Goal: Task Accomplishment & Management: Manage account settings

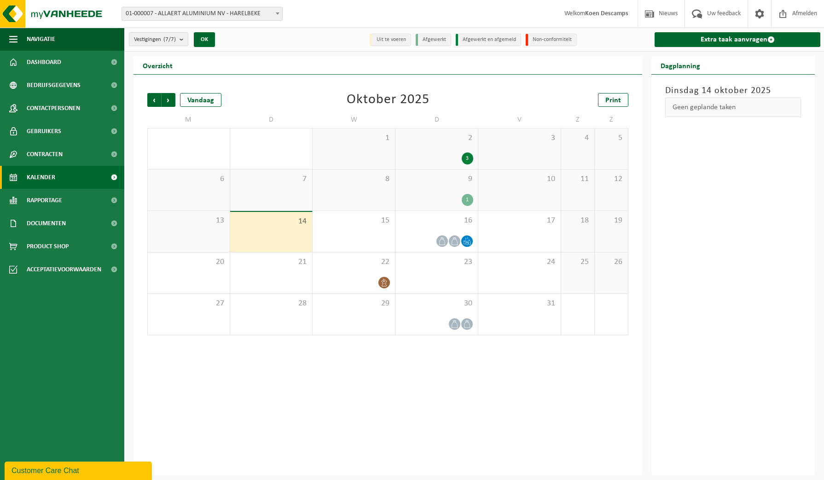
click at [565, 397] on div "Vorige Volgende Vandaag Oktober 2025 Print M D W D V Z Z 29 30 1 2 3 3 4 5 6 7 …" at bounding box center [388, 275] width 509 height 401
click at [429, 241] on div at bounding box center [436, 241] width 73 height 12
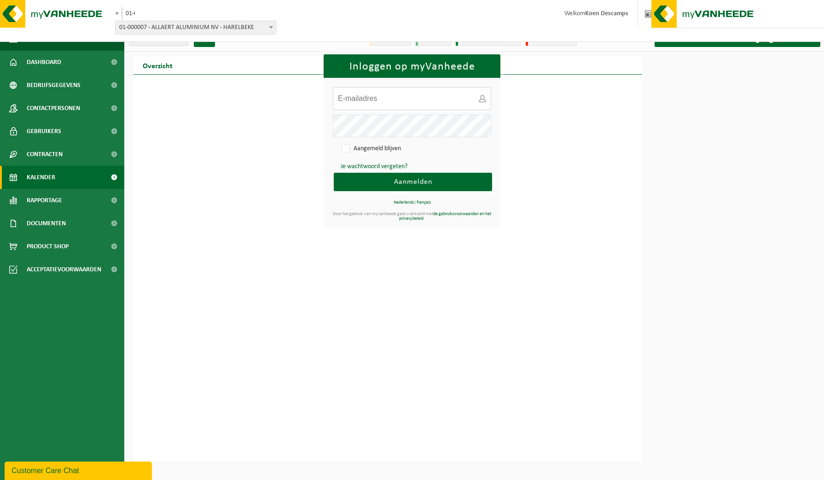
type input "koen.descamps@allaert.be"
click at [420, 182] on span "Aanmelden" at bounding box center [413, 181] width 38 height 7
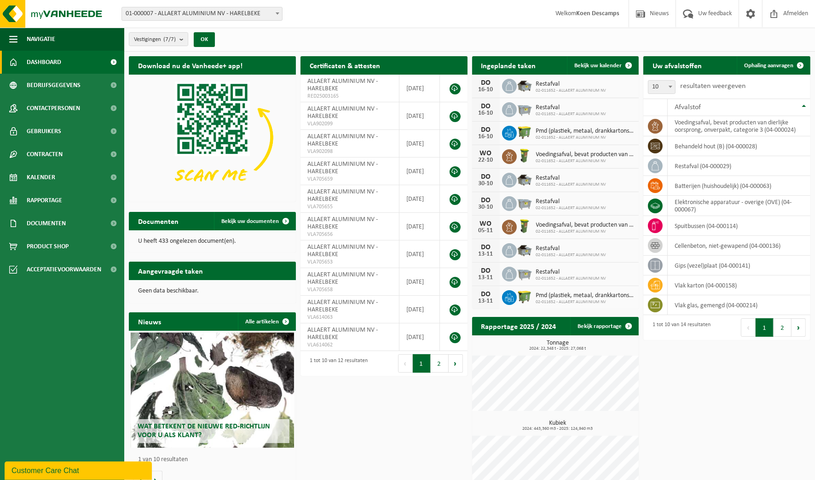
click at [575, 59] on link "Bekijk uw kalender" at bounding box center [602, 65] width 71 height 18
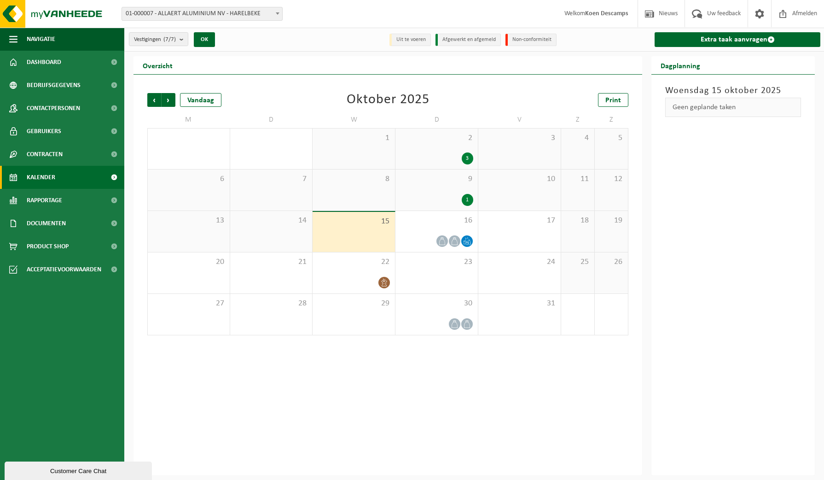
click at [417, 234] on div "16" at bounding box center [436, 231] width 82 height 41
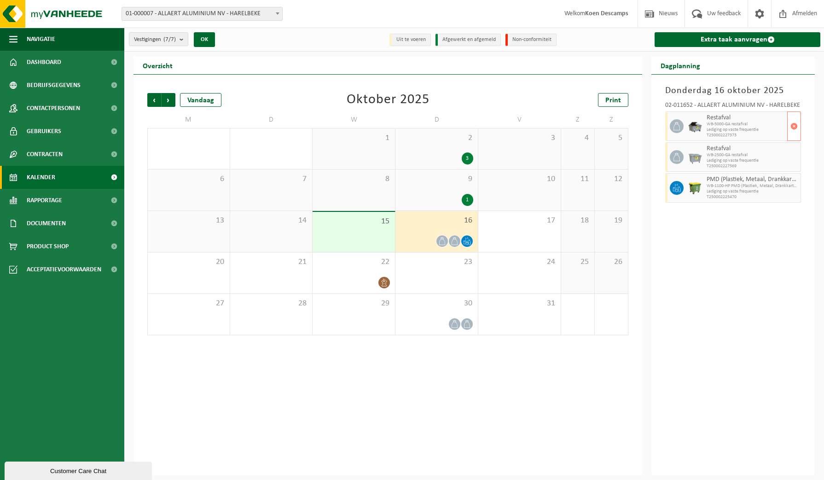
click at [797, 127] on span "button" at bounding box center [793, 126] width 7 height 18
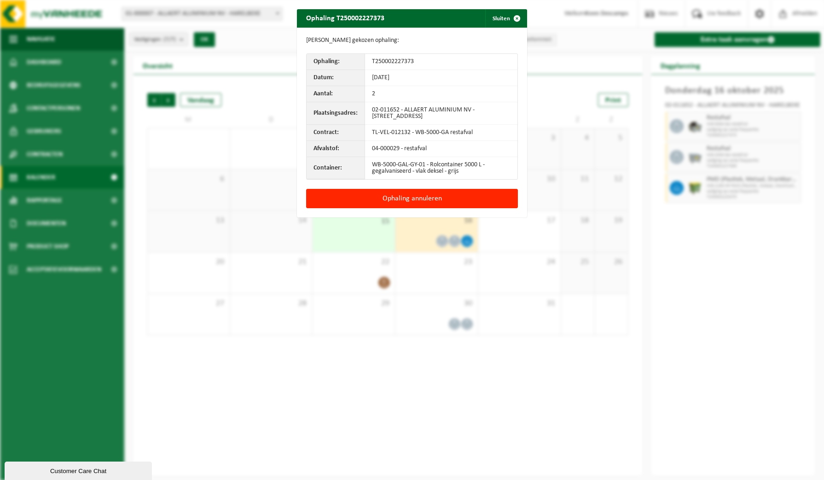
click at [446, 199] on button "Ophaling annuleren" at bounding box center [412, 198] width 212 height 19
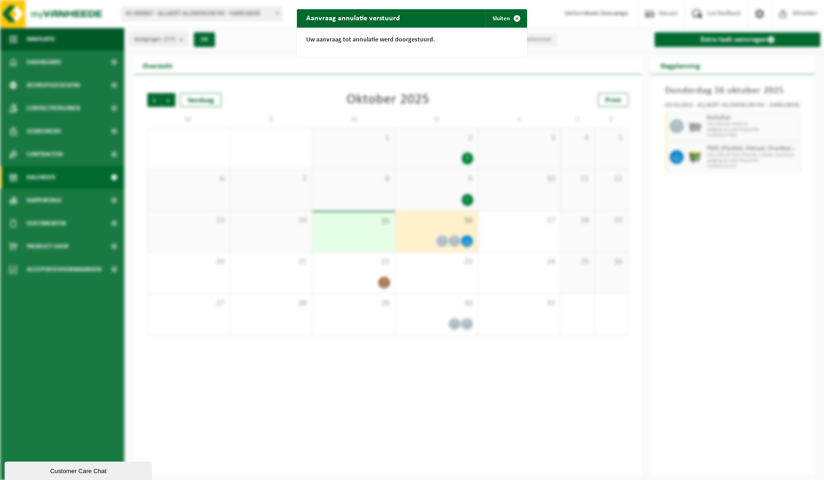
click at [498, 14] on button "Sluiten" at bounding box center [505, 18] width 41 height 18
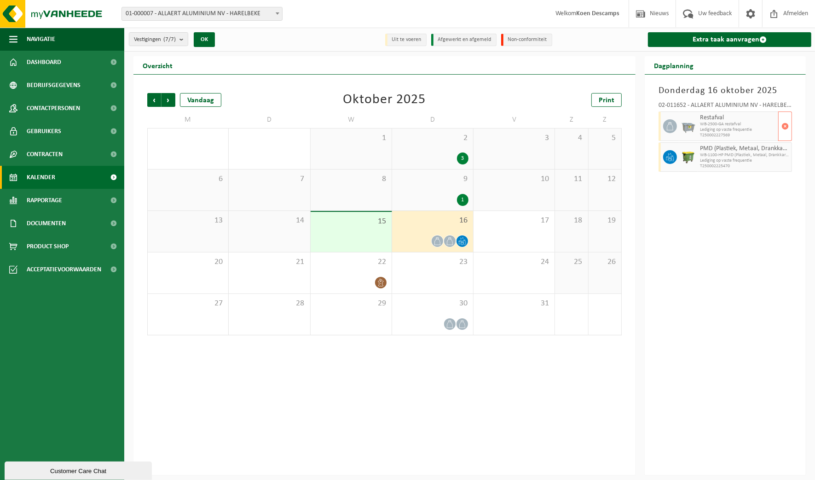
click at [785, 123] on span "button" at bounding box center [785, 126] width 7 height 18
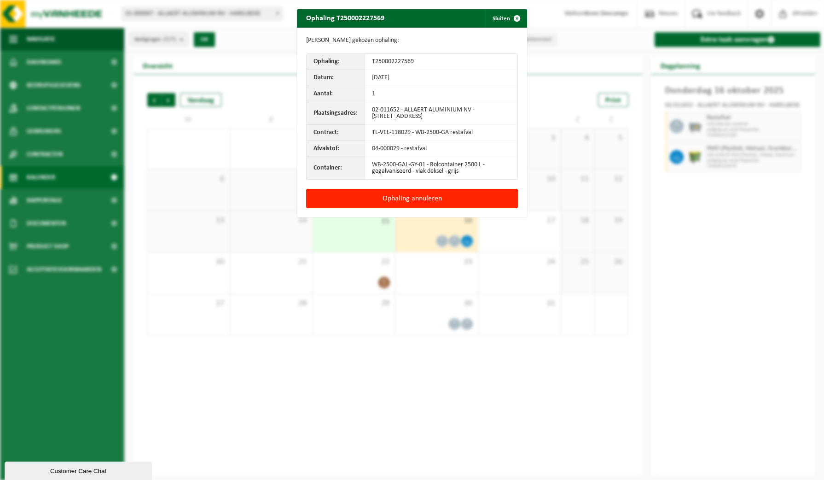
click at [415, 202] on button "Ophaling annuleren" at bounding box center [412, 198] width 212 height 19
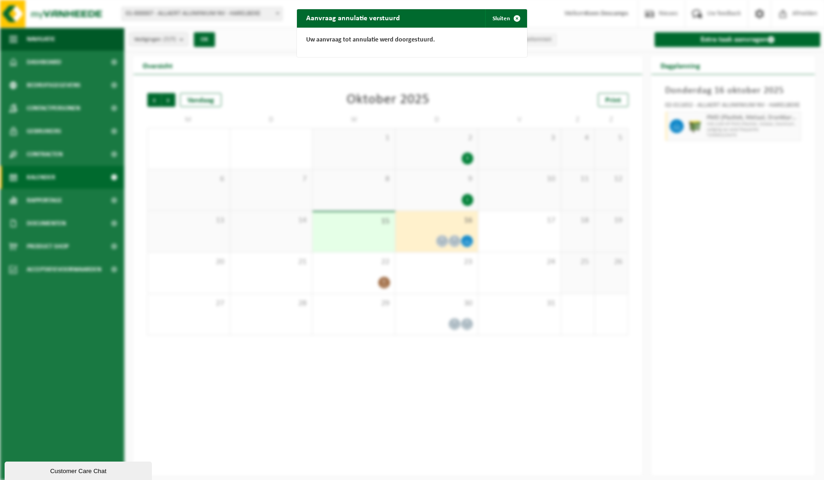
click at [492, 14] on button "Sluiten" at bounding box center [505, 18] width 41 height 18
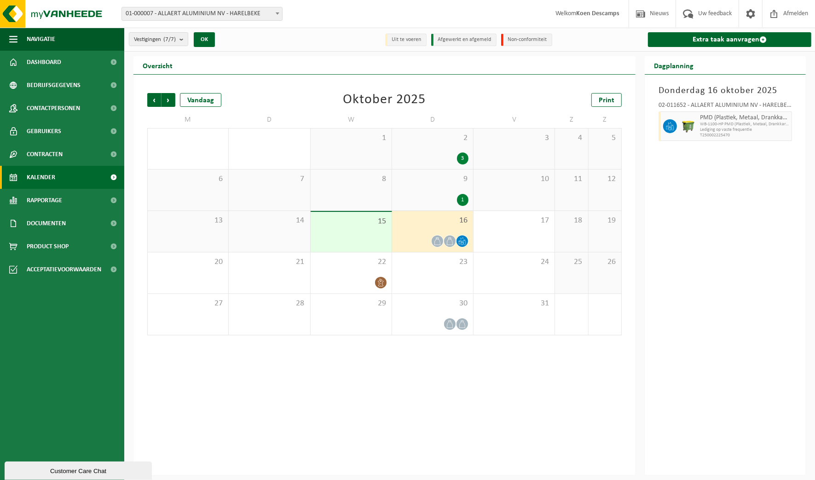
click at [150, 99] on span "Vorige" at bounding box center [154, 100] width 14 height 14
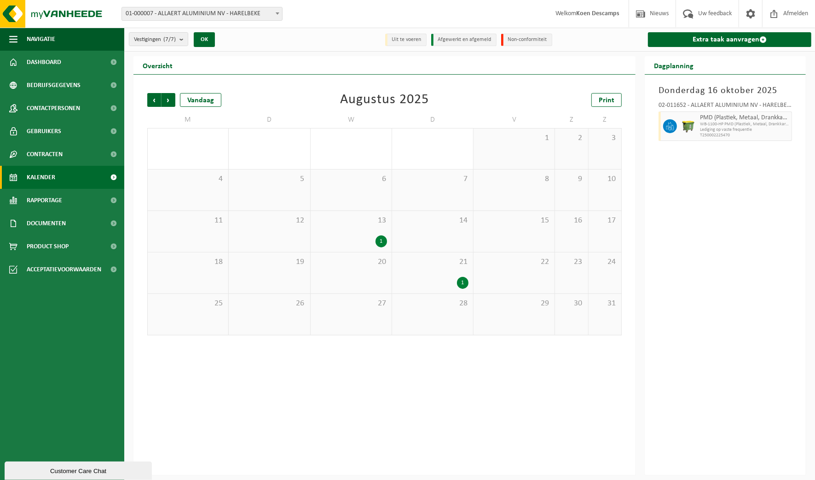
click at [150, 99] on span "Vorige" at bounding box center [154, 100] width 14 height 14
click at [166, 98] on span "Volgende" at bounding box center [169, 100] width 14 height 14
click at [377, 146] on div "3" at bounding box center [351, 148] width 81 height 41
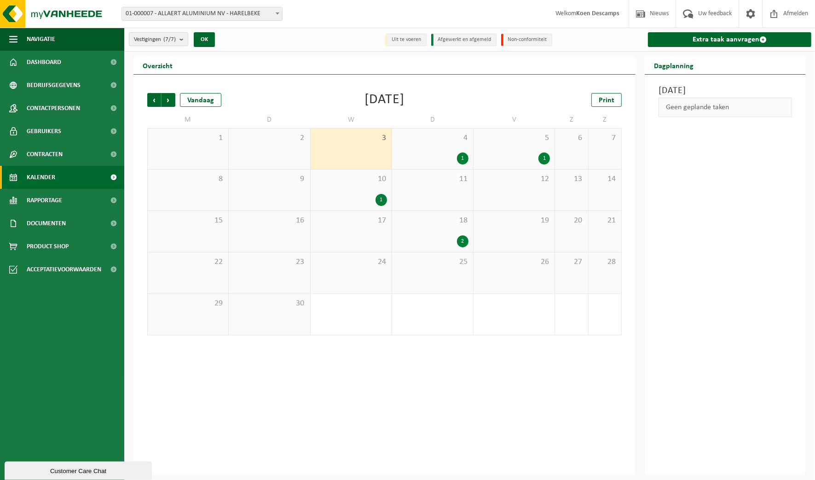
click at [432, 162] on div "1" at bounding box center [433, 158] width 72 height 12
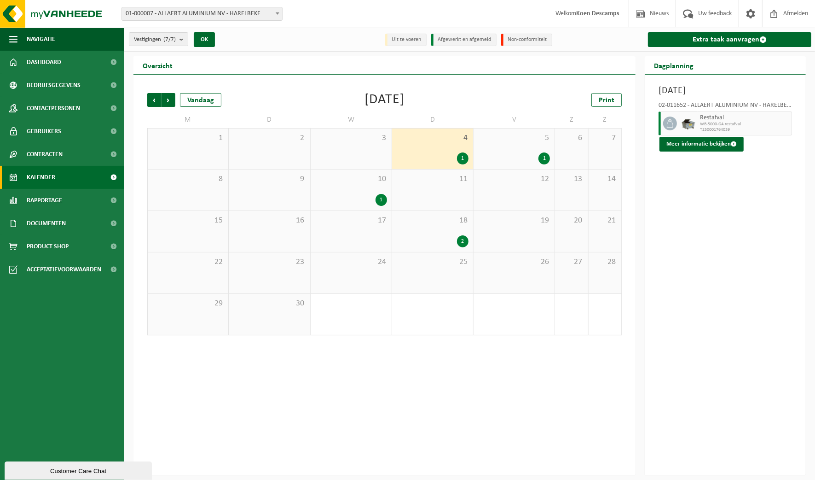
click at [520, 161] on div "1" at bounding box center [514, 158] width 72 height 12
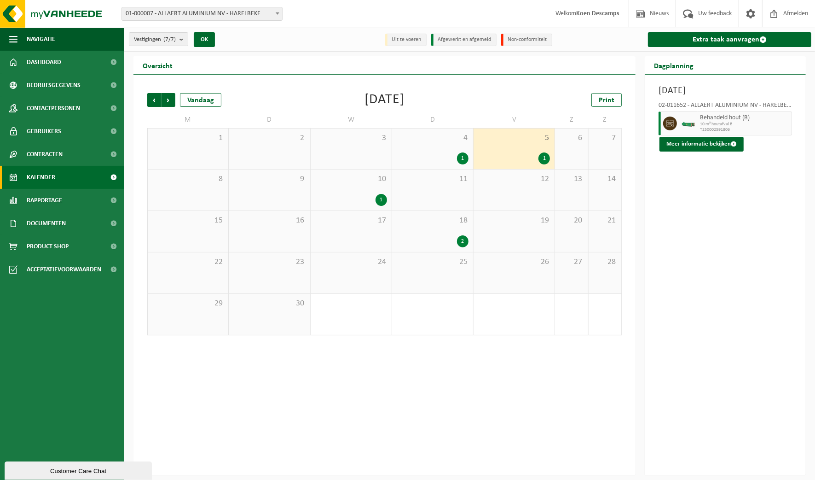
click at [373, 155] on div "3" at bounding box center [351, 148] width 81 height 41
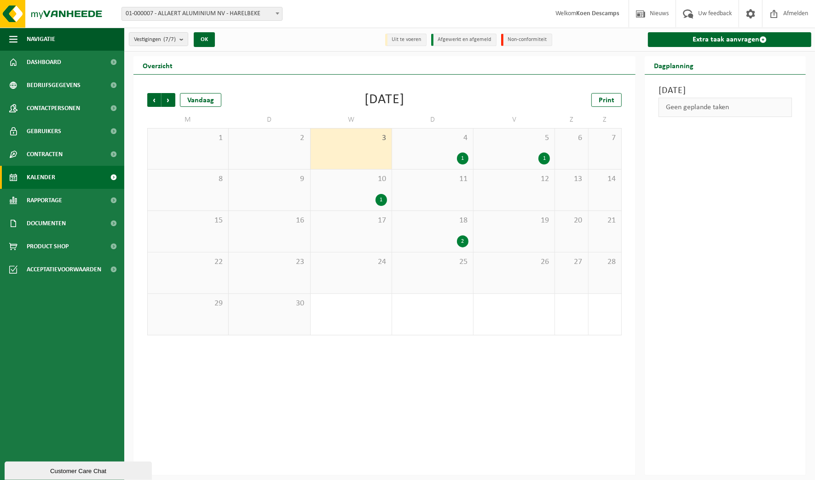
click at [413, 366] on div "Vorige Volgende Vandaag September 2025 Print M D W D V Z Z 1 2 3 4 1 5 1 6 7 8 …" at bounding box center [385, 275] width 502 height 401
click at [430, 156] on div "1" at bounding box center [433, 158] width 72 height 12
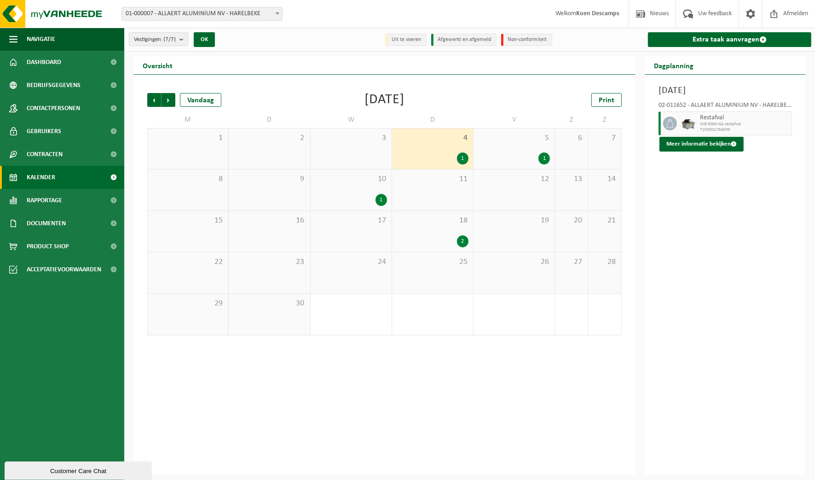
click at [441, 246] on div "2" at bounding box center [433, 241] width 72 height 12
